Goal: Find contact information: Find contact information

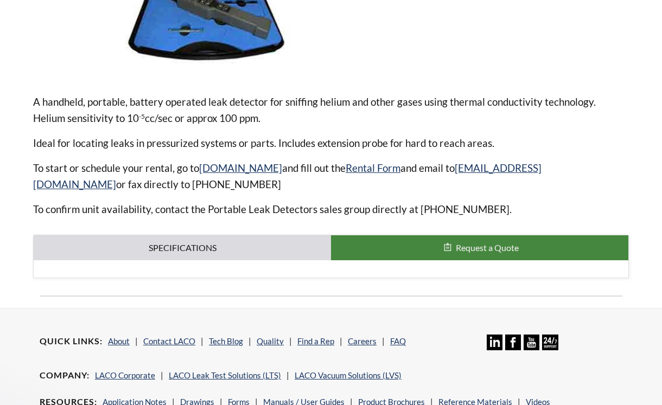
select select "Language Translate Widget"
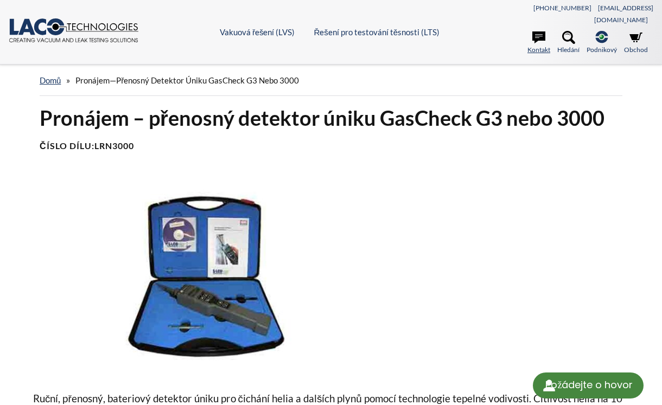
click at [543, 33] on link "Kontakt" at bounding box center [538, 43] width 23 height 24
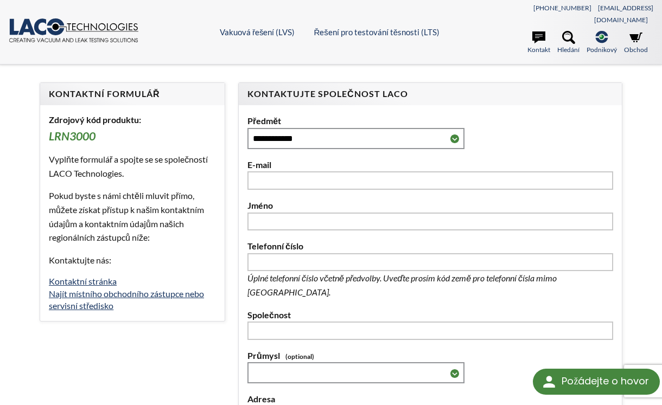
select select "Language Translate Widget"
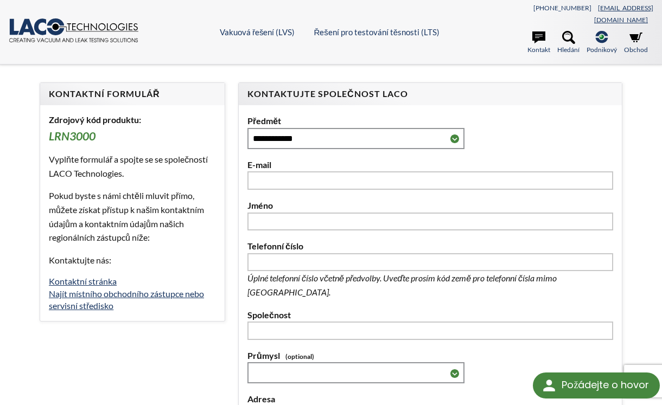
click at [633, 5] on link "[EMAIL_ADDRESS][DOMAIN_NAME]" at bounding box center [623, 14] width 59 height 20
click at [74, 276] on link "Kontaktní stránka" at bounding box center [83, 281] width 68 height 10
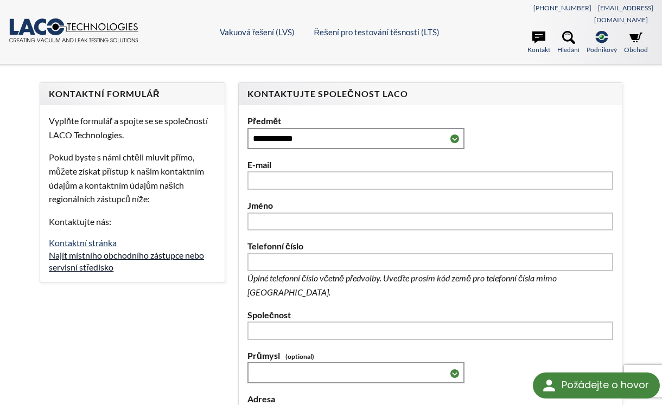
click at [81, 250] on link "Najít místního obchodního zástupce nebo servisní středisko" at bounding box center [126, 261] width 155 height 22
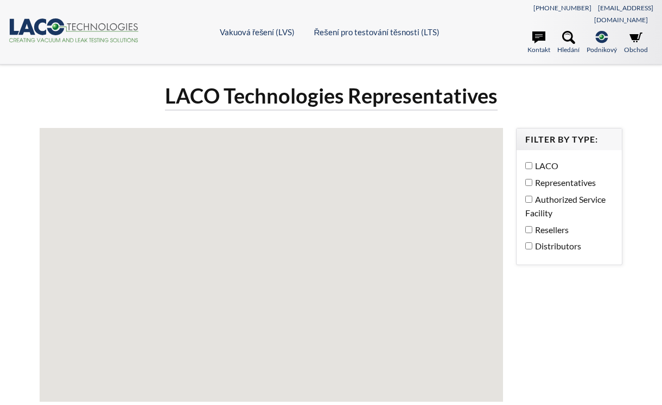
select select "Language Translate Widget"
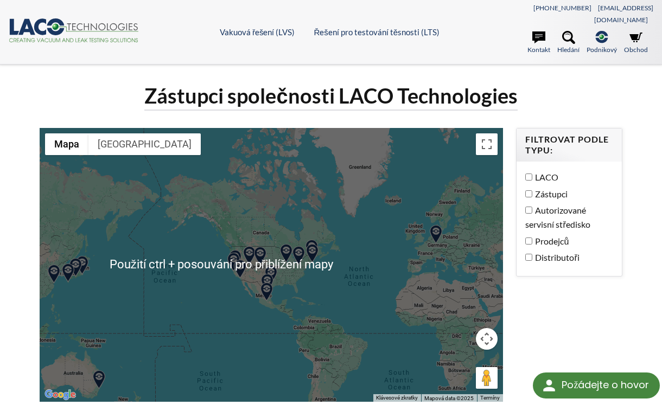
click at [446, 226] on div at bounding box center [271, 265] width 463 height 275
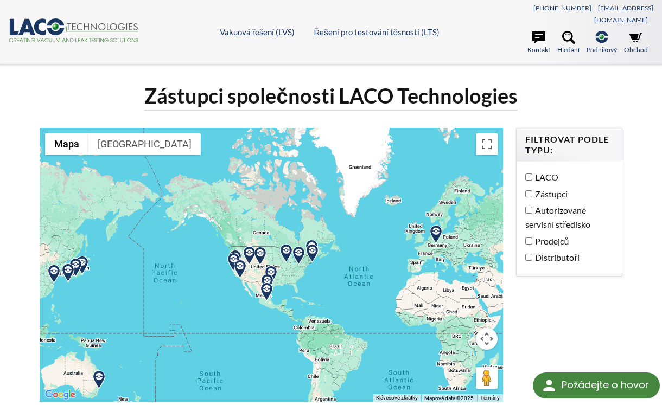
click at [434, 225] on img at bounding box center [435, 234] width 19 height 19
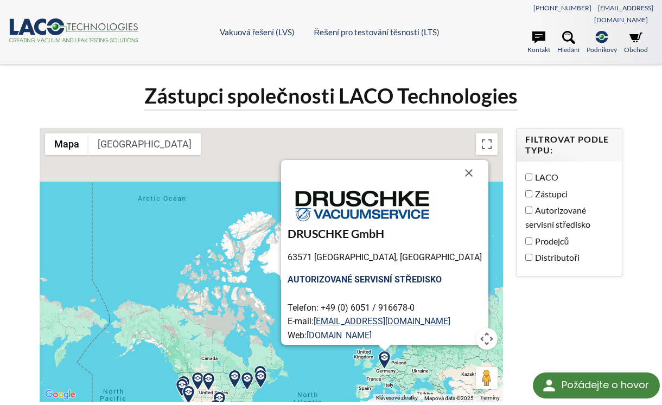
click at [527, 187] on label "Zástupci" at bounding box center [566, 194] width 82 height 14
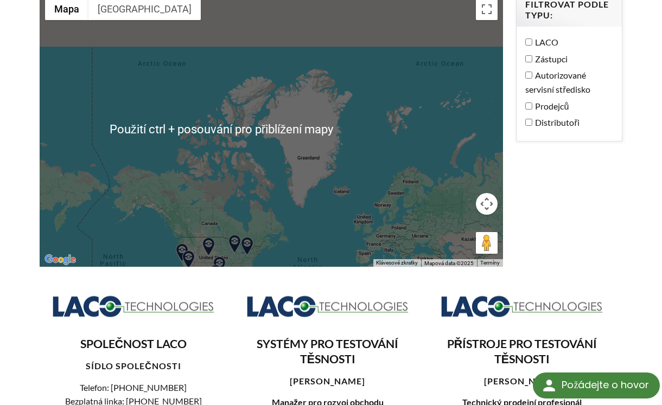
scroll to position [109, 0]
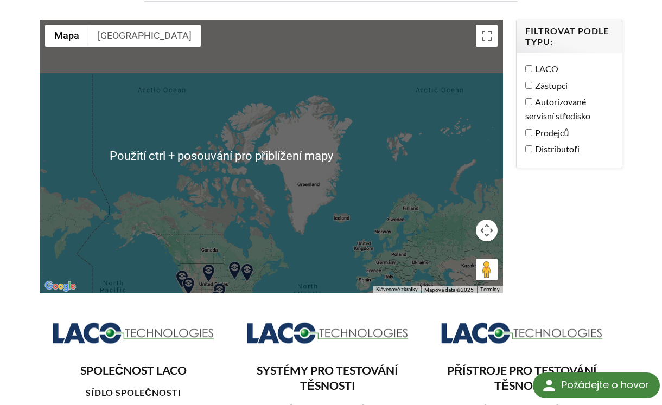
click at [301, 211] on div at bounding box center [271, 157] width 463 height 275
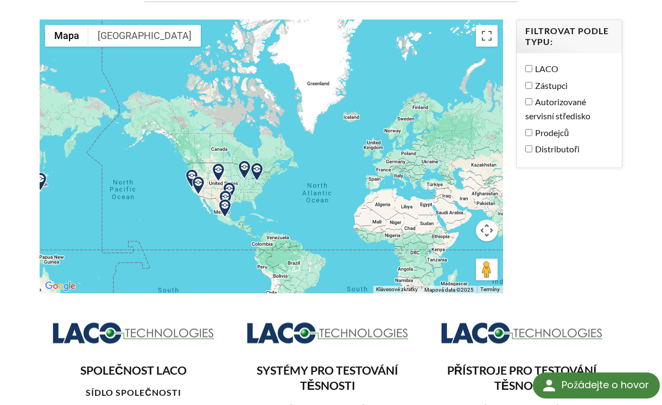
drag, startPoint x: 288, startPoint y: 222, endPoint x: 299, endPoint y: 121, distance: 101.5
click at [299, 121] on div at bounding box center [271, 157] width 463 height 275
